Goal: Task Accomplishment & Management: Manage account settings

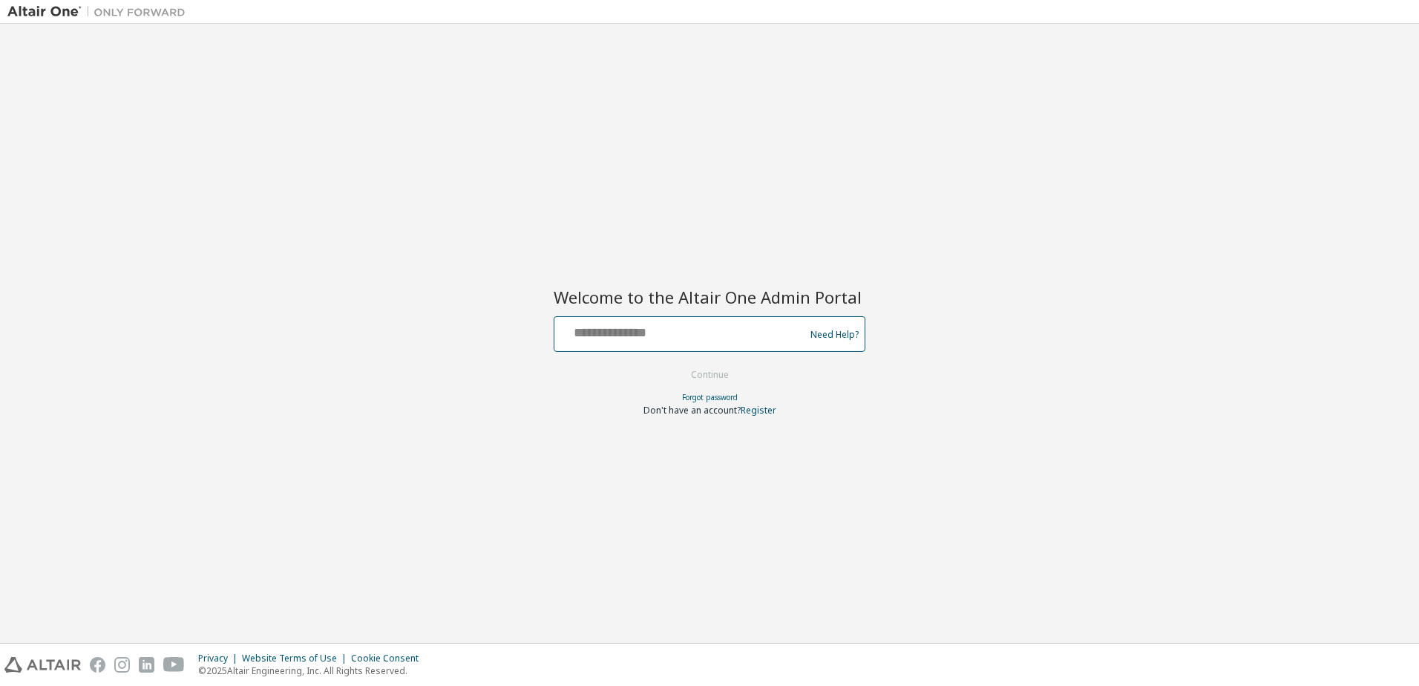
click at [643, 336] on input "text" at bounding box center [681, 331] width 243 height 22
type input "**********"
click at [726, 373] on button "Continue" at bounding box center [710, 375] width 69 height 22
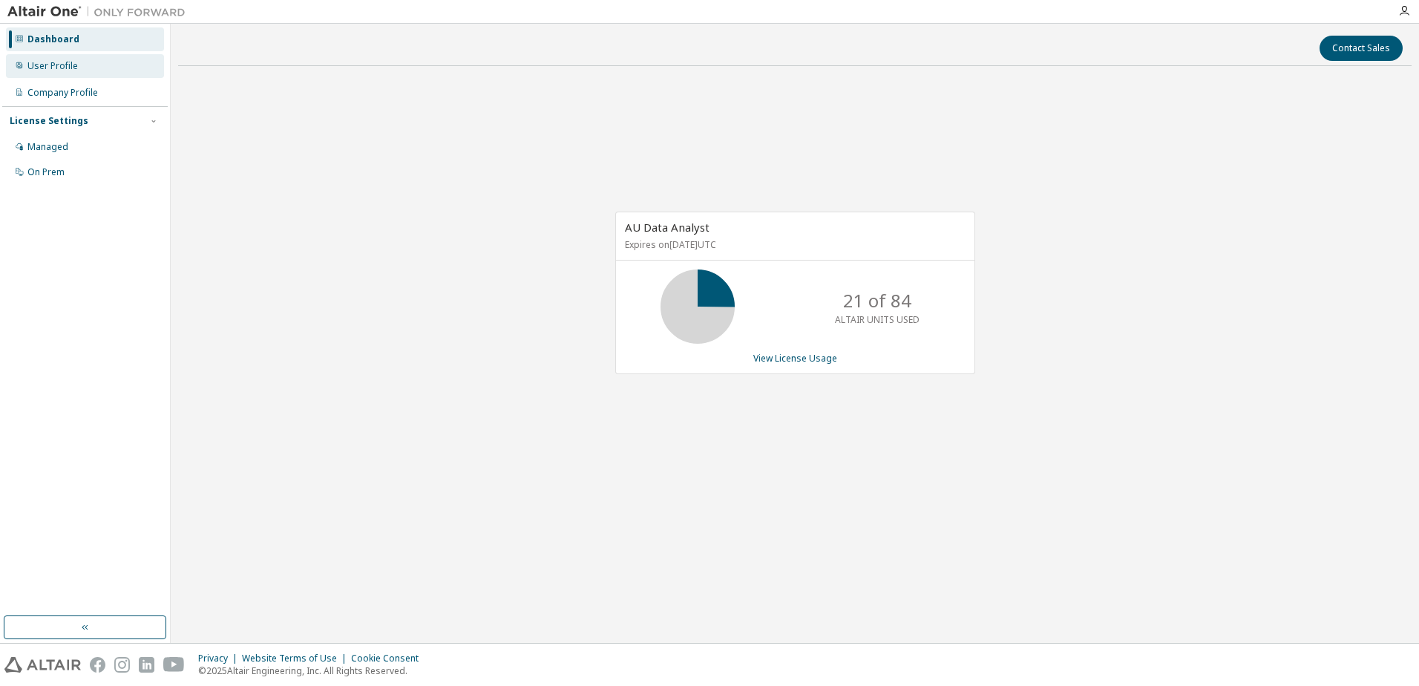
click at [72, 71] on div "User Profile" at bounding box center [52, 66] width 50 height 12
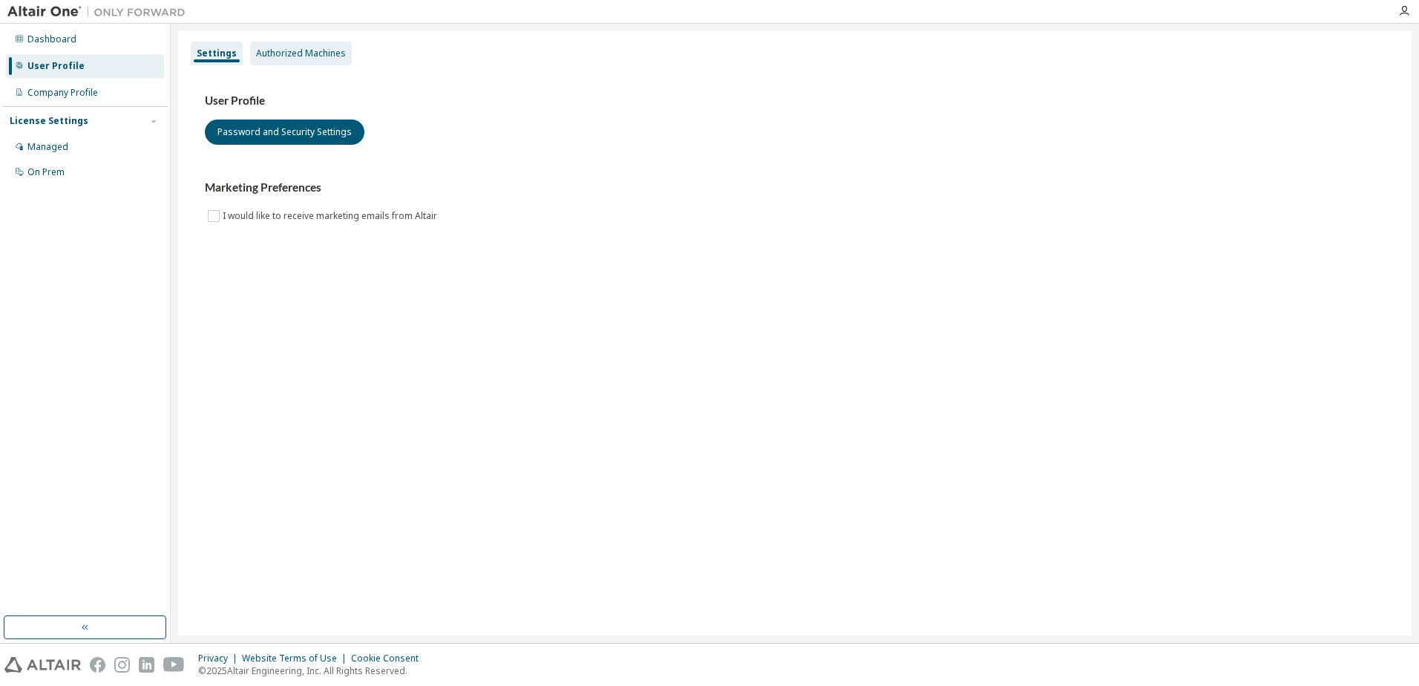
click at [276, 52] on div "Authorized Machines" at bounding box center [301, 54] width 90 height 12
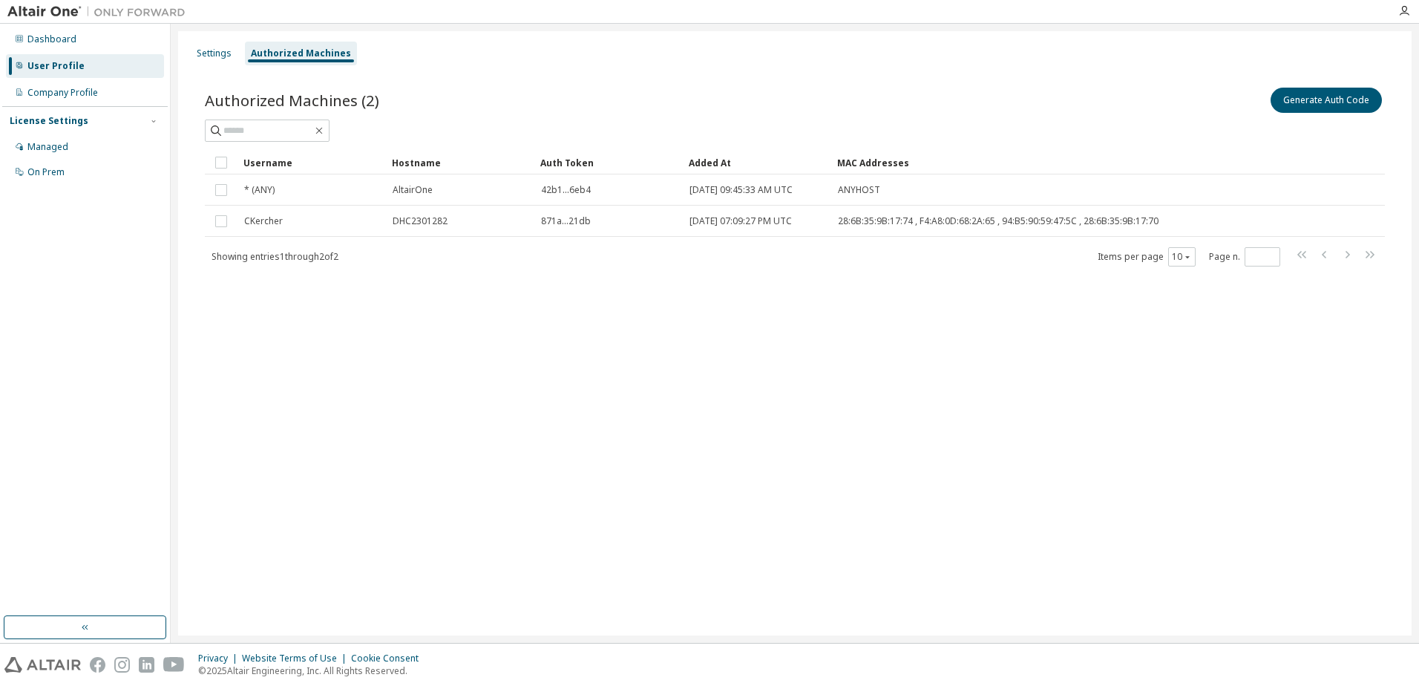
click at [568, 384] on div "Settings Authorized Machines Authorized Machines (2) Generate Auth Code Clear L…" at bounding box center [795, 333] width 1234 height 604
click at [1288, 102] on button "Generate Auth Code" at bounding box center [1326, 100] width 111 height 25
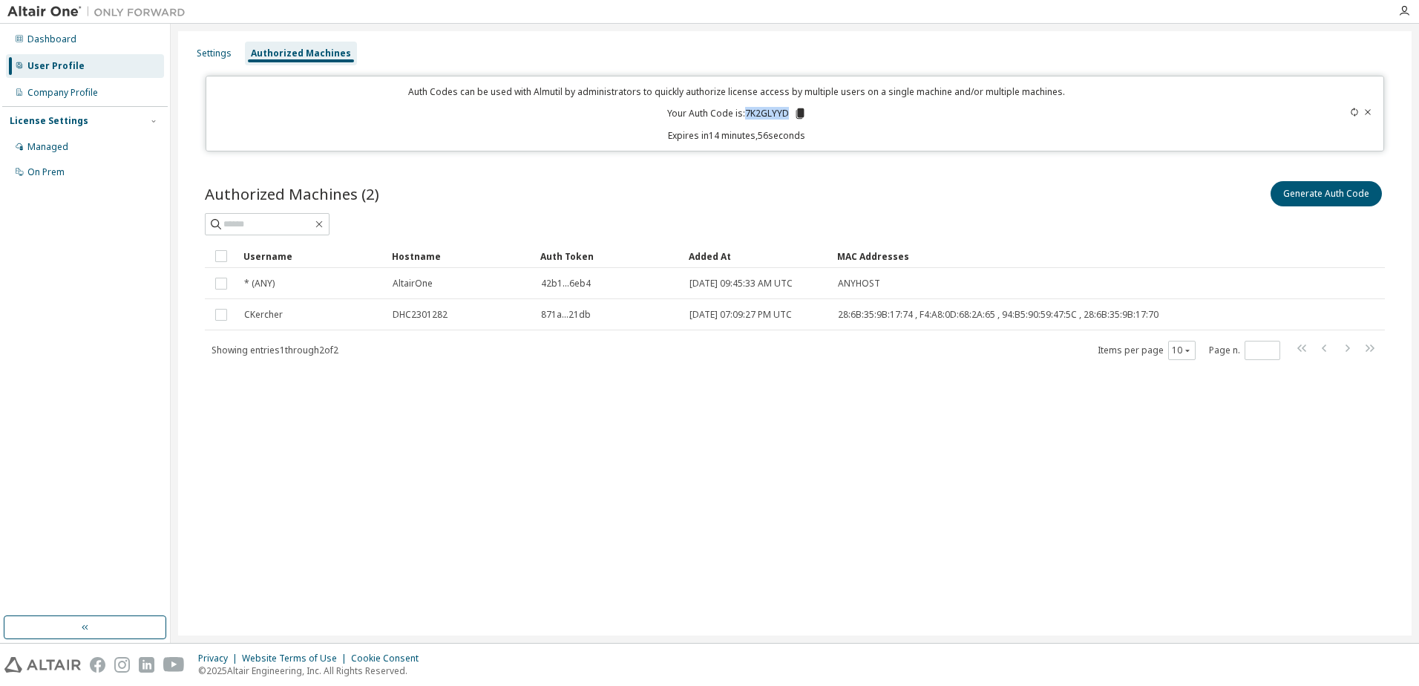
drag, startPoint x: 788, startPoint y: 113, endPoint x: 747, endPoint y: 113, distance: 40.8
click at [747, 113] on p "Your Auth Code is: 7K2GLYYD" at bounding box center [737, 113] width 140 height 13
copy p "7K2GLYYD"
click at [1399, 8] on icon "button" at bounding box center [1405, 11] width 12 height 12
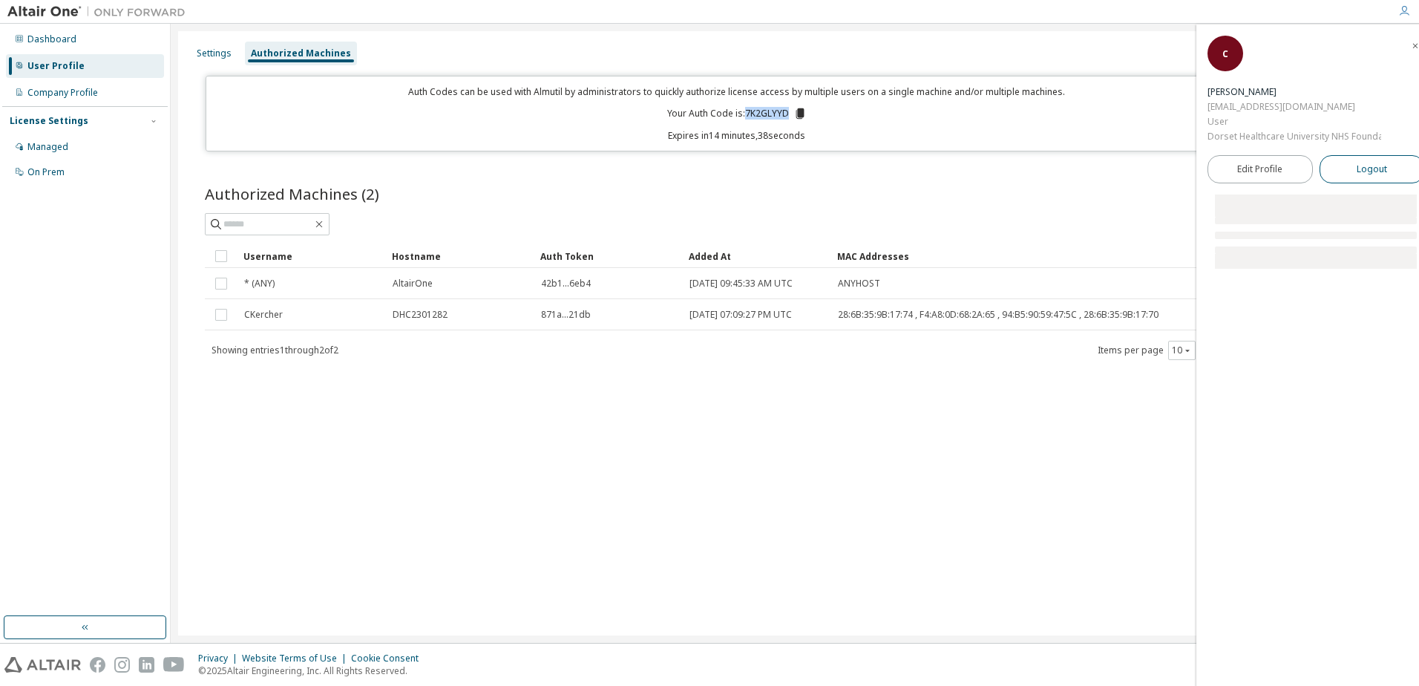
click at [1350, 169] on button "Logout" at bounding box center [1372, 169] width 105 height 28
